Goal: Information Seeking & Learning: Check status

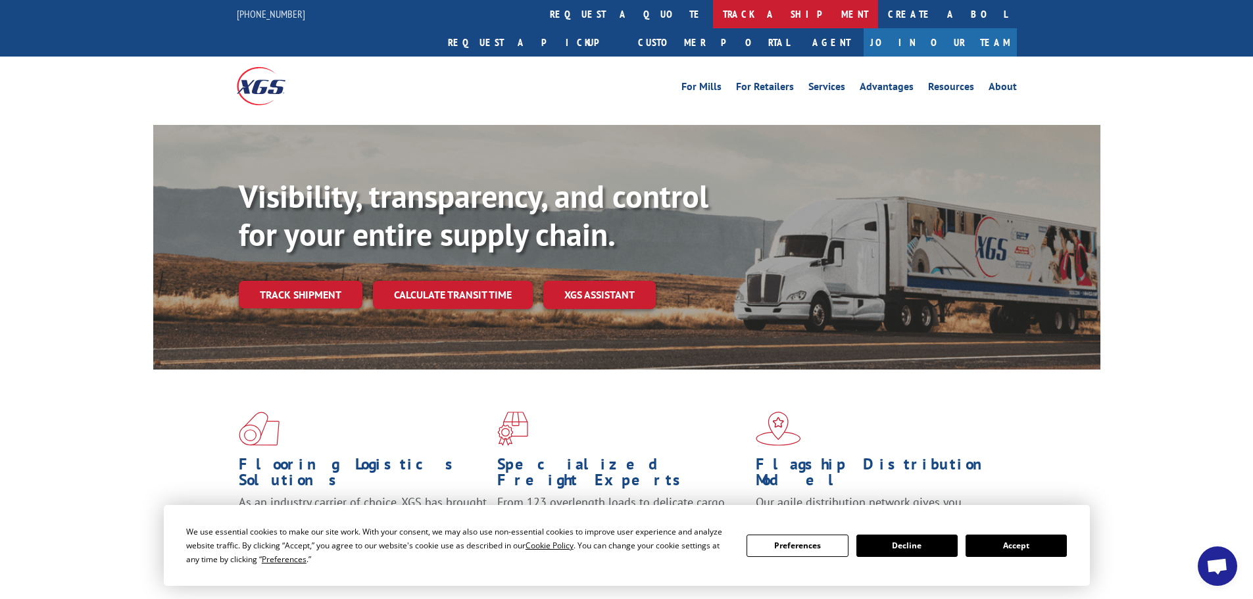
click at [713, 9] on link "track a shipment" at bounding box center [795, 14] width 165 height 28
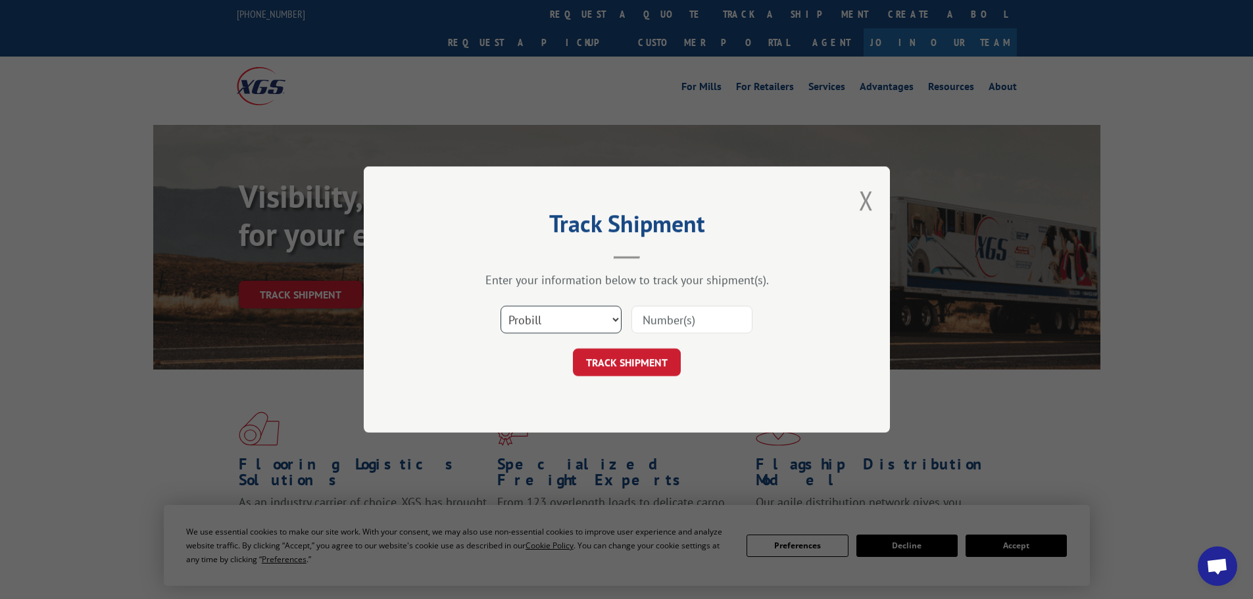
click at [614, 320] on select "Select category... Probill BOL PO" at bounding box center [561, 320] width 121 height 28
select select "bol"
click at [501, 306] on select "Select category... Probill BOL PO" at bounding box center [561, 320] width 121 height 28
click at [643, 320] on input at bounding box center [692, 320] width 121 height 28
paste input "6013349"
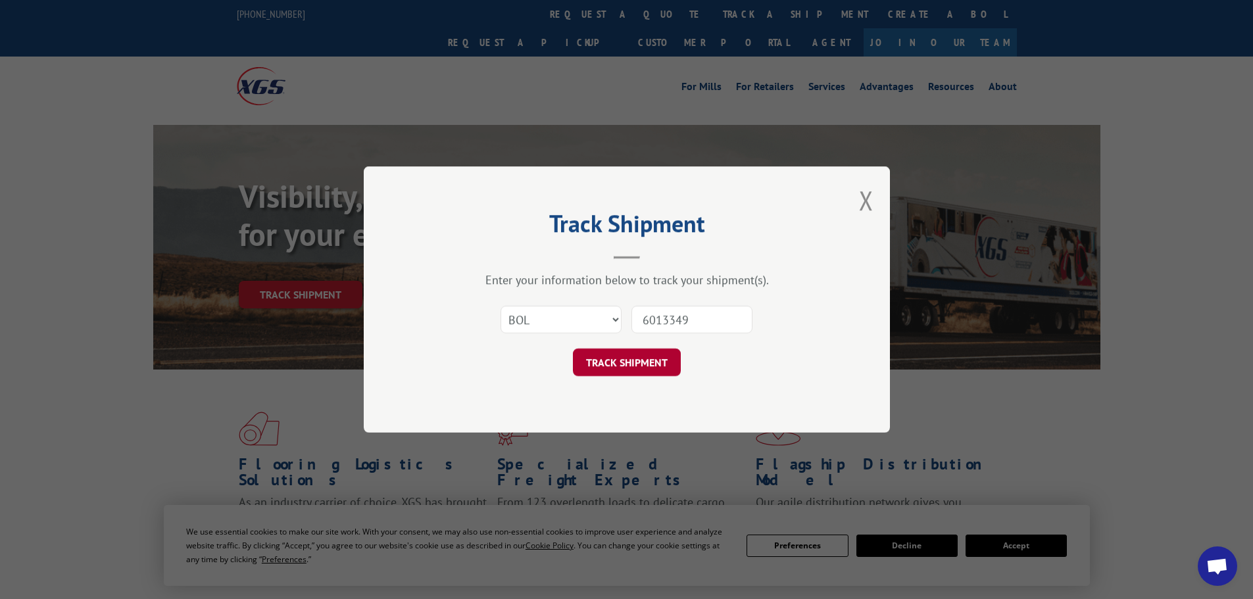
type input "6013349"
click at [626, 362] on button "TRACK SHIPMENT" at bounding box center [627, 363] width 108 height 28
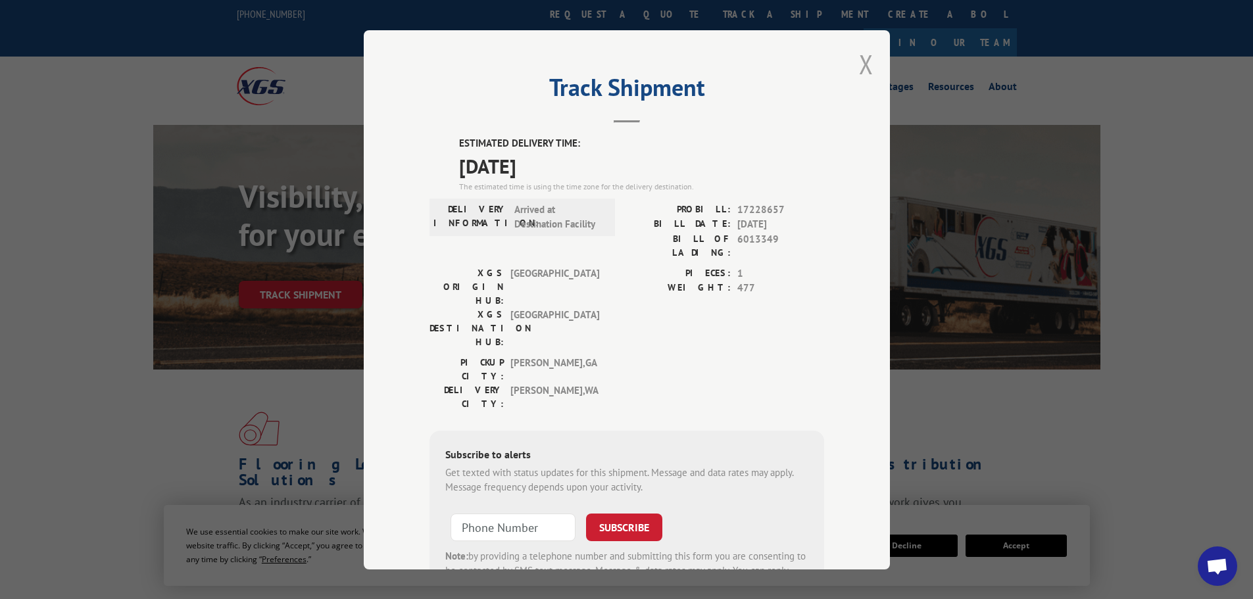
click at [862, 59] on button "Close modal" at bounding box center [866, 64] width 14 height 35
